Goal: Task Accomplishment & Management: Complete application form

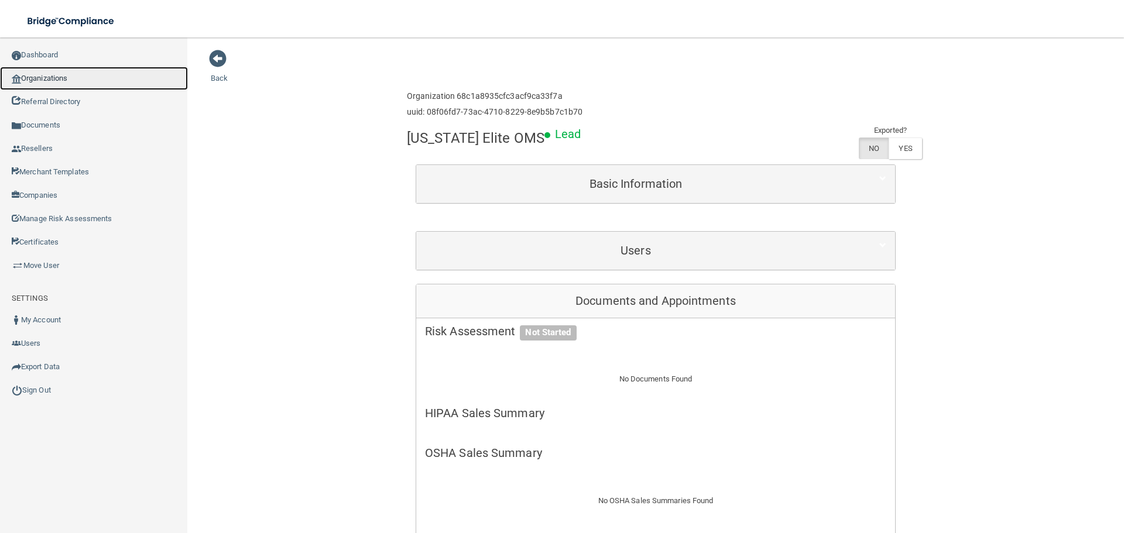
click at [77, 83] on link "Organizations" at bounding box center [94, 78] width 188 height 23
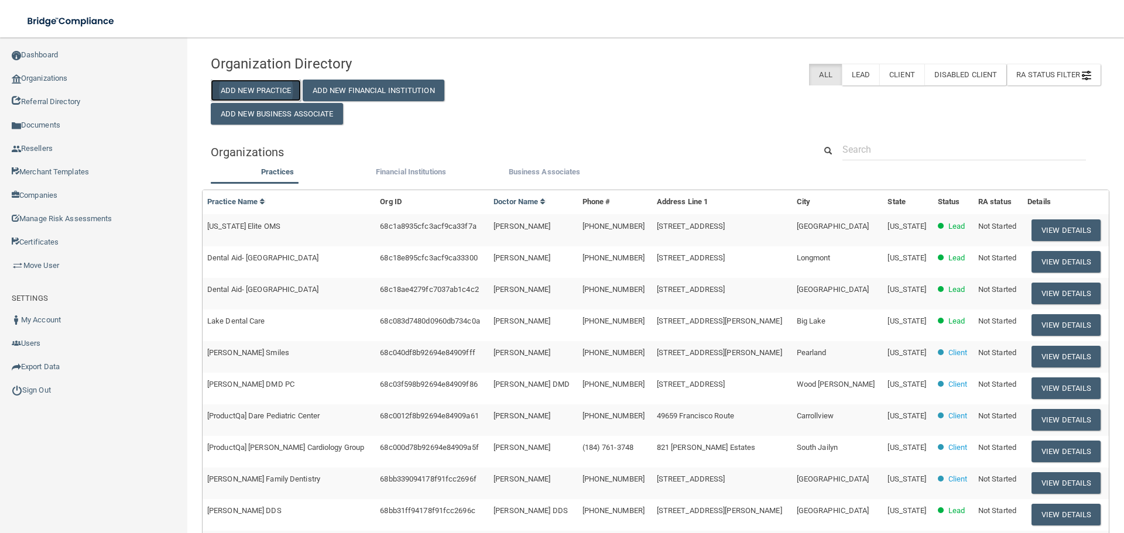
click at [242, 85] on button "Add New Practice" at bounding box center [256, 91] width 90 height 22
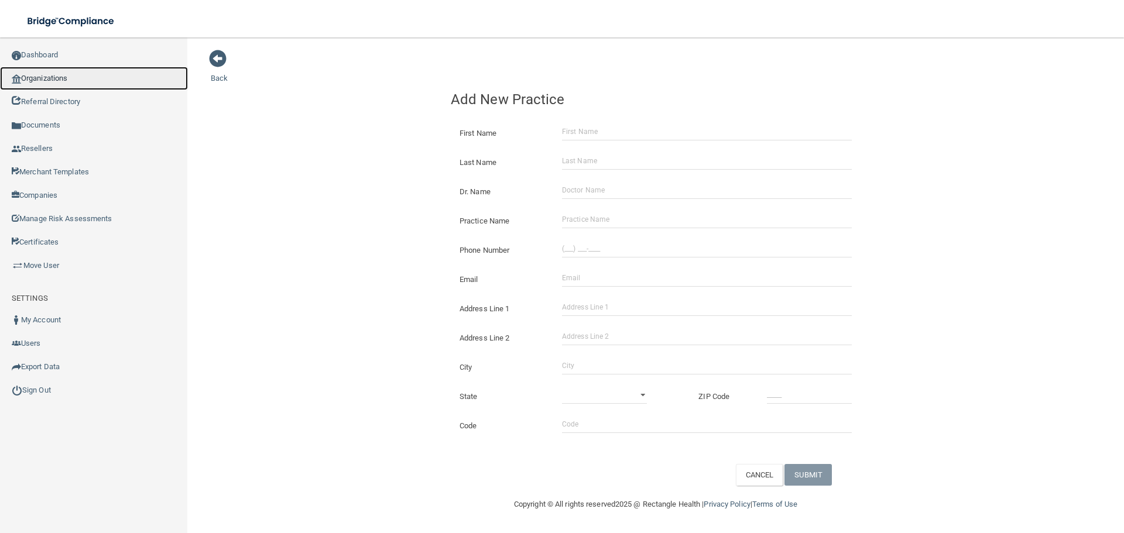
click at [108, 83] on link "Organizations" at bounding box center [94, 78] width 188 height 23
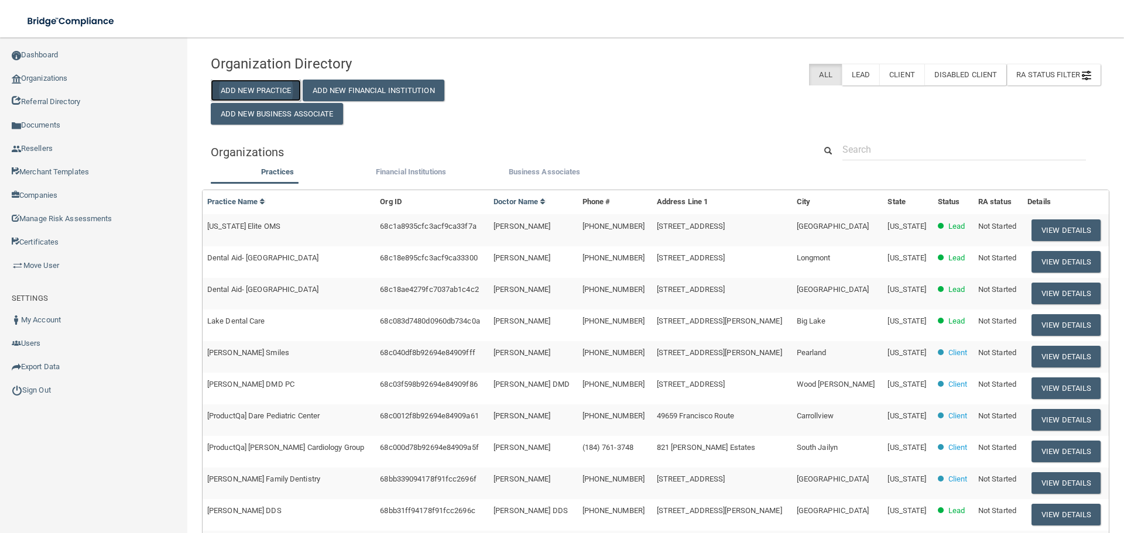
click at [275, 87] on button "Add New Practice" at bounding box center [256, 91] width 90 height 22
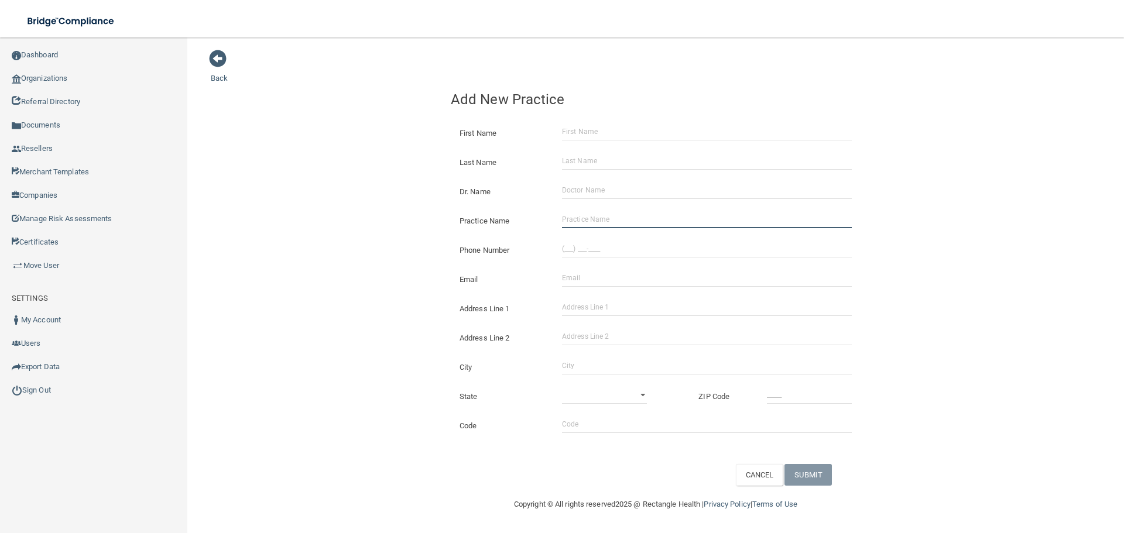
click at [614, 216] on input "Practice Name" at bounding box center [707, 220] width 290 height 18
paste input "Rockstar Pediatric Dentistry & Orthodontics"
type input "Rockstar Pediatric Dentistry & Orthodontics"
click at [591, 238] on div "Phone Number" at bounding box center [655, 245] width 427 height 29
click at [589, 248] on input "(___) ___-____" at bounding box center [707, 249] width 290 height 18
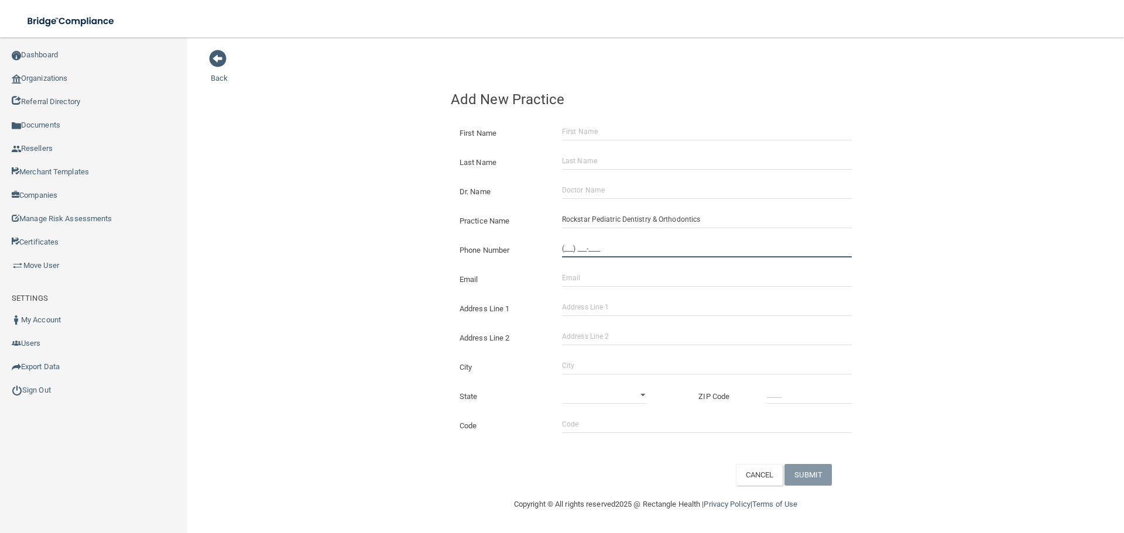
paste input "202) 596-9094"
type input "[PHONE_NUMBER]"
click at [384, 219] on div "Back Add New Practice First Name Last Name Dr. Name Practice Name Rockstar Pedi…" at bounding box center [656, 267] width 890 height 437
click at [593, 301] on input "Address Line 1" at bounding box center [707, 307] width 290 height 18
paste input "[STREET_ADDRESS]"
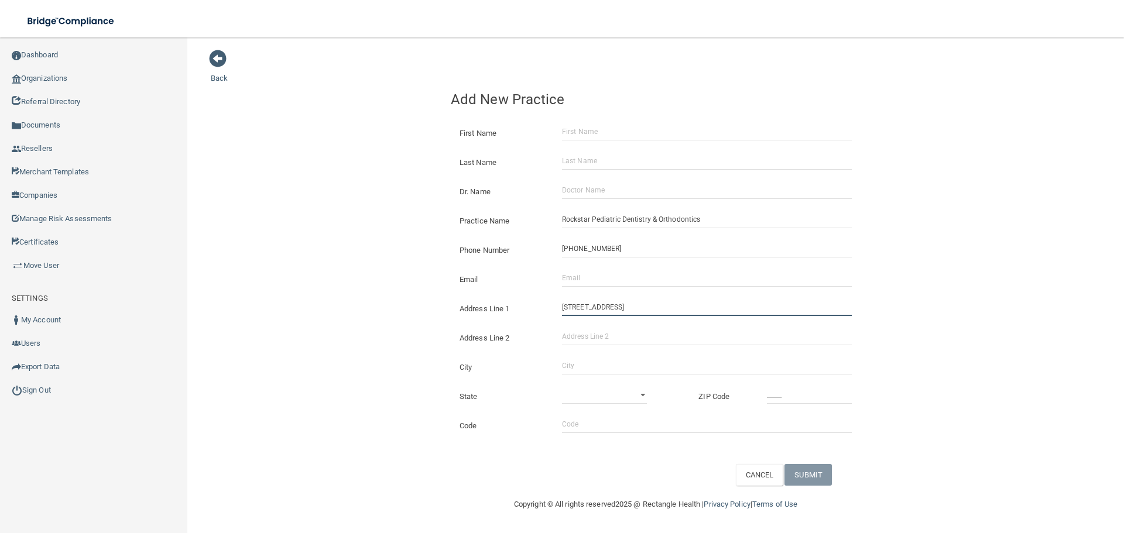
drag, startPoint x: 662, startPoint y: 307, endPoint x: 632, endPoint y: 310, distance: 30.1
click at [632, 310] on input "[STREET_ADDRESS]" at bounding box center [707, 307] width 290 height 18
type input "[STREET_ADDRESS]"
click at [638, 333] on input "Address Line 2" at bounding box center [707, 337] width 290 height 18
paste input "Ste D"
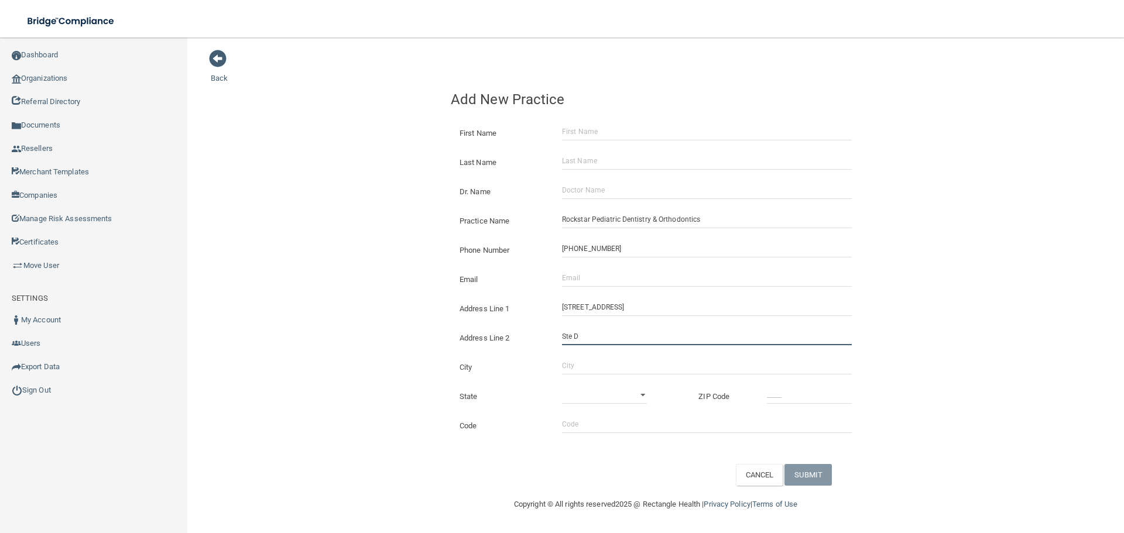
type input "Ste D"
click at [583, 365] on input "City" at bounding box center [707, 366] width 290 height 18
click at [582, 368] on input "Washinton" at bounding box center [707, 366] width 290 height 18
click at [586, 366] on input "Washinton" at bounding box center [707, 366] width 290 height 18
type input "Washintgon"
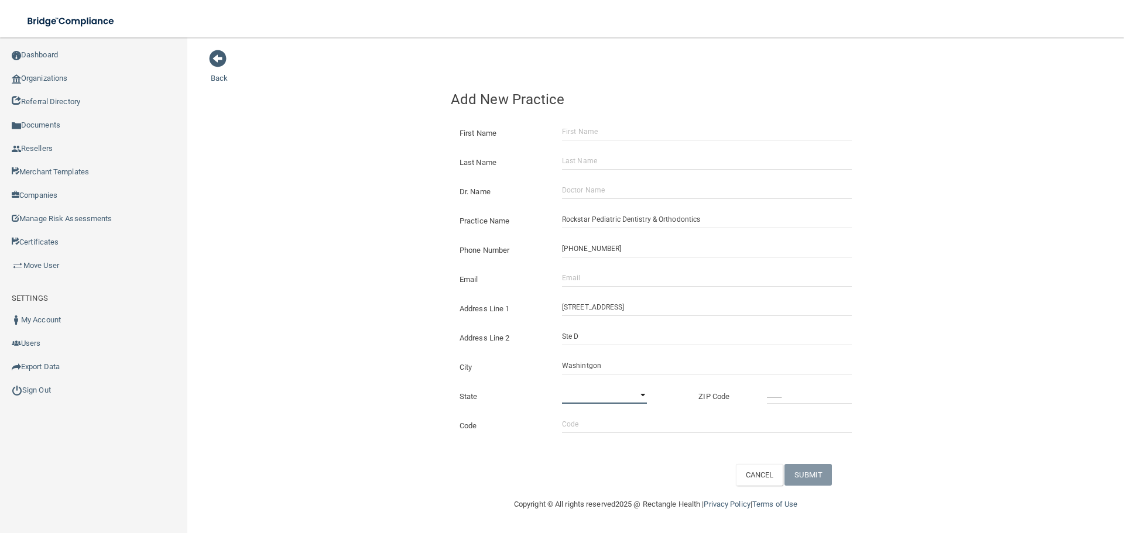
click at [625, 393] on select "[US_STATE] [US_STATE] [US_STATE] [US_STATE] [US_STATE] [US_STATE] [US_STATE] [U…" at bounding box center [604, 395] width 85 height 18
select select "8"
click at [562, 386] on select "[US_STATE] [US_STATE] [US_STATE] [US_STATE] [US_STATE] [US_STATE] [US_STATE] [U…" at bounding box center [604, 395] width 85 height 18
click at [795, 397] on input "_____" at bounding box center [809, 395] width 85 height 18
type input "20012"
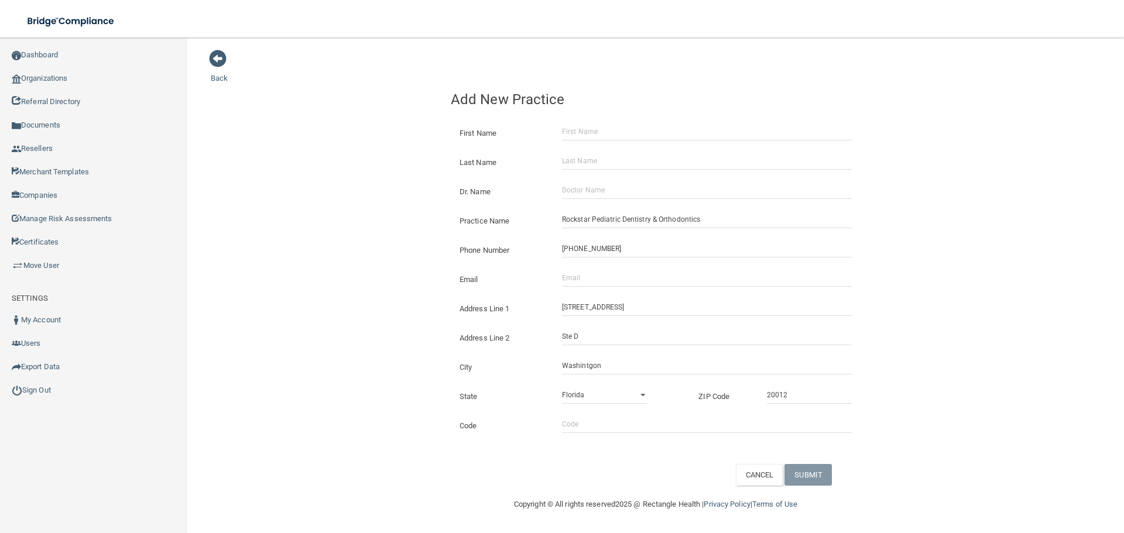
click at [346, 250] on div "Back Add New Practice First Name Last Name Dr. Name Practice Name Rockstar Pedi…" at bounding box center [656, 267] width 890 height 437
click at [583, 275] on input "Email" at bounding box center [707, 278] width 290 height 18
paste input "[EMAIL_ADDRESS][DOMAIN_NAME]"
type input "[EMAIL_ADDRESS][DOMAIN_NAME]"
click at [381, 212] on div "Back Add New Practice First Name Last Name Dr. Name Practice Name Rockstar Pedi…" at bounding box center [656, 267] width 890 height 437
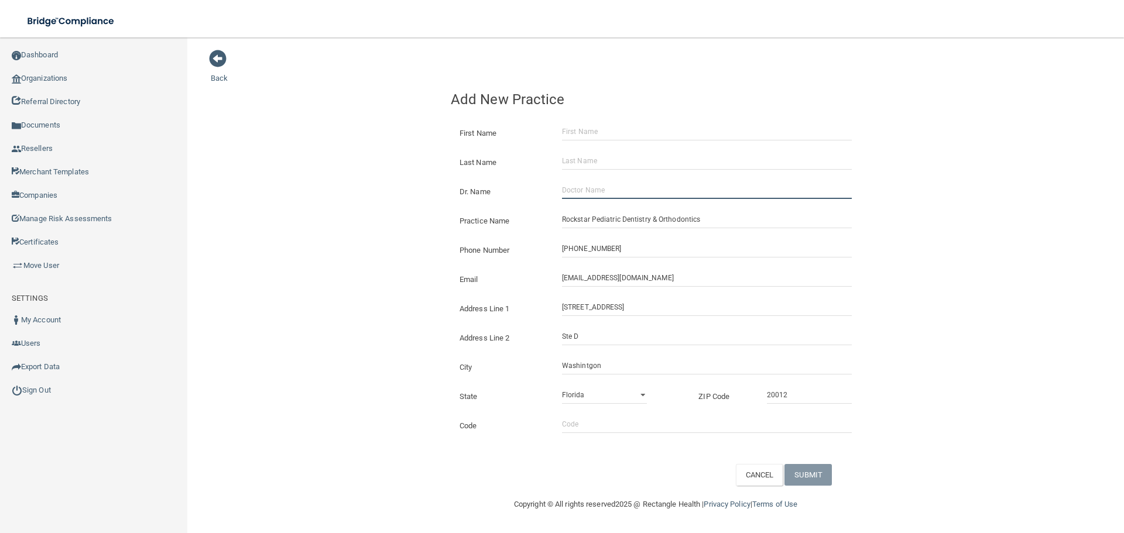
click at [622, 190] on input "Dr. Name" at bounding box center [707, 190] width 290 height 18
paste input "[PERSON_NAME]"
type input "[PERSON_NAME]"
click at [600, 130] on input "First Name" at bounding box center [707, 132] width 290 height 18
paste input "[PERSON_NAME]"
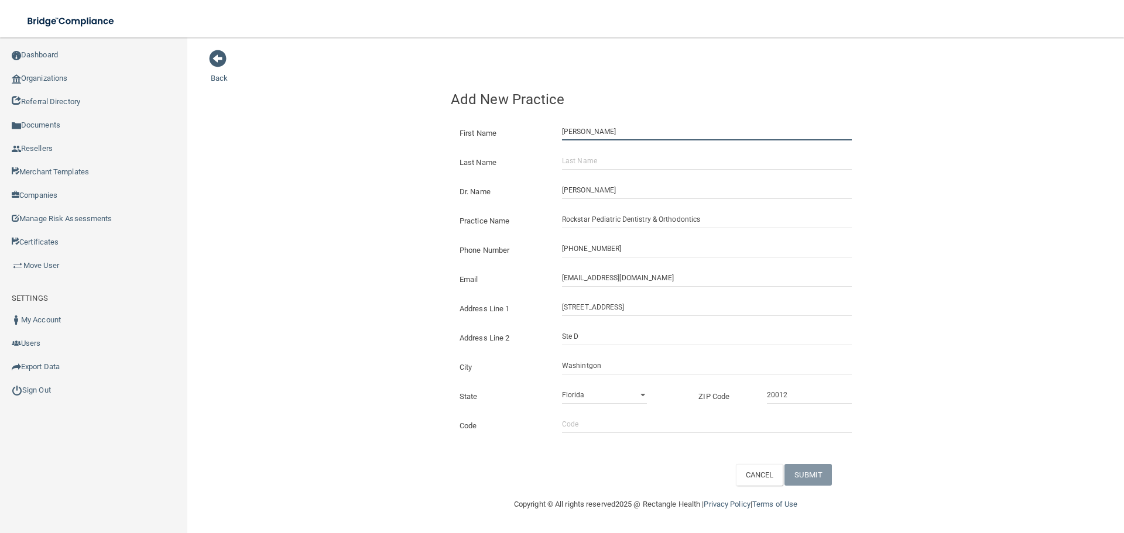
click at [602, 132] on input "[PERSON_NAME]" at bounding box center [707, 132] width 290 height 18
type input "[PERSON_NAME]"
click at [606, 176] on div "Dr. Name [PERSON_NAME]" at bounding box center [655, 187] width 427 height 29
drag, startPoint x: 606, startPoint y: 163, endPoint x: 613, endPoint y: 186, distance: 23.9
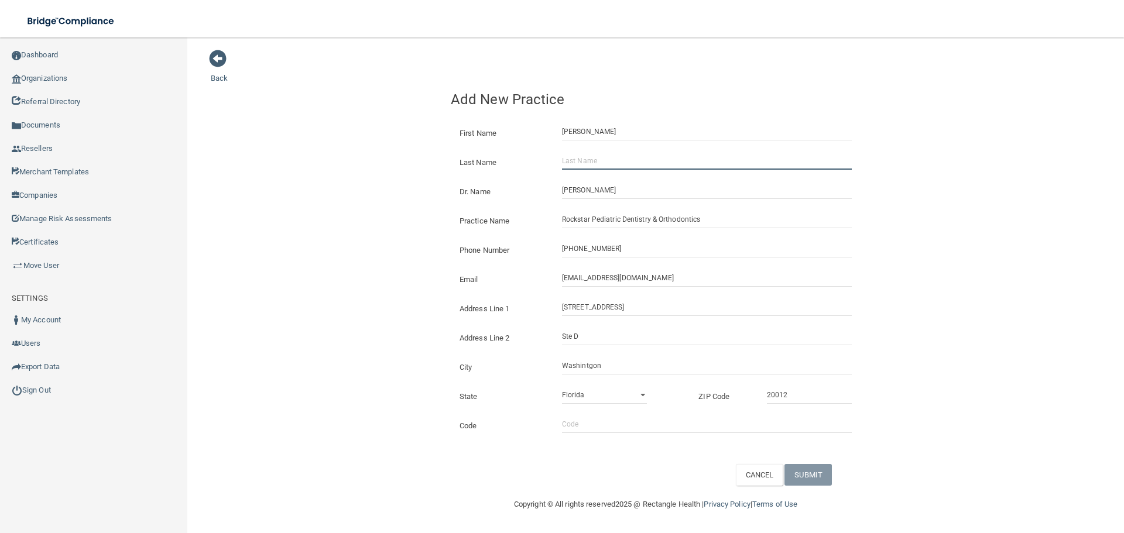
click at [606, 162] on input "Last Name" at bounding box center [707, 161] width 290 height 18
paste input "[PERSON_NAME]"
type input "[PERSON_NAME]"
click at [818, 471] on button "SUBMIT" at bounding box center [807, 475] width 47 height 22
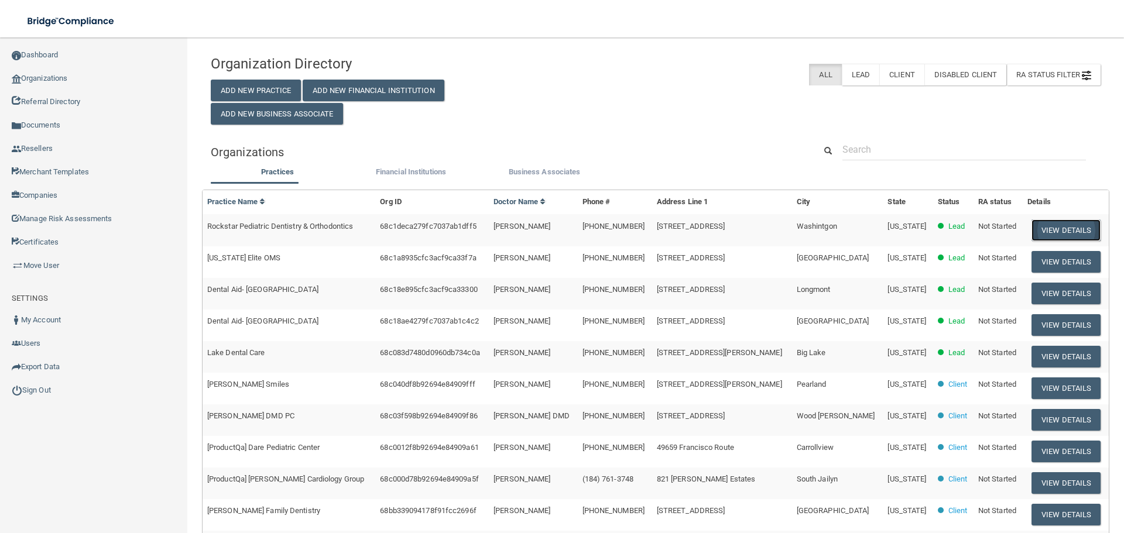
click at [1053, 227] on button "View Details" at bounding box center [1065, 230] width 69 height 22
